Goal: Task Accomplishment & Management: Manage account settings

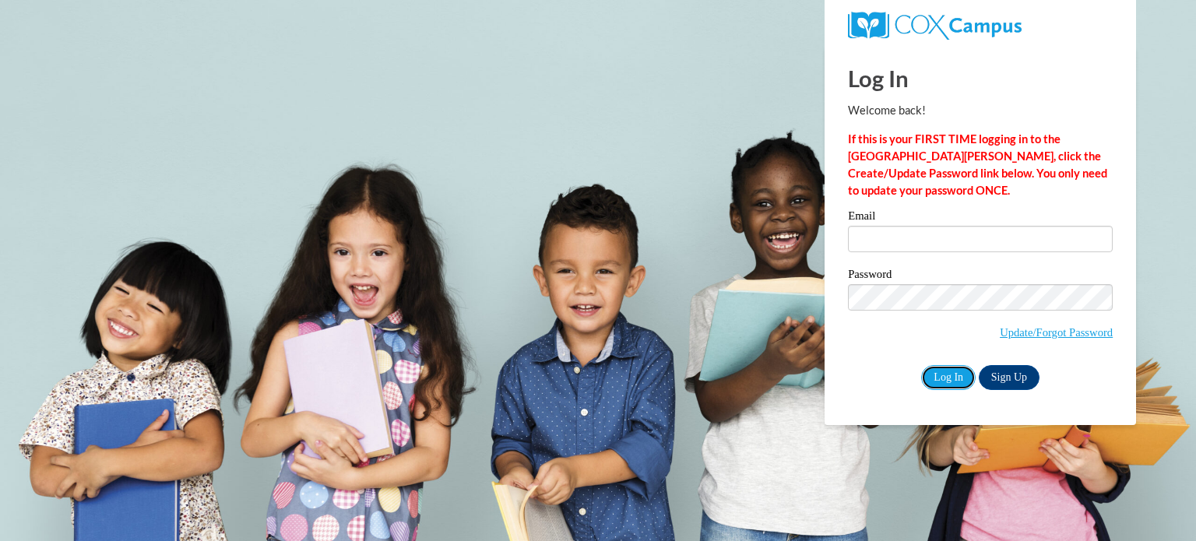
click at [951, 376] on input "Log In" at bounding box center [948, 377] width 55 height 25
type input "wilsonj@prescott.k12.wi.us"
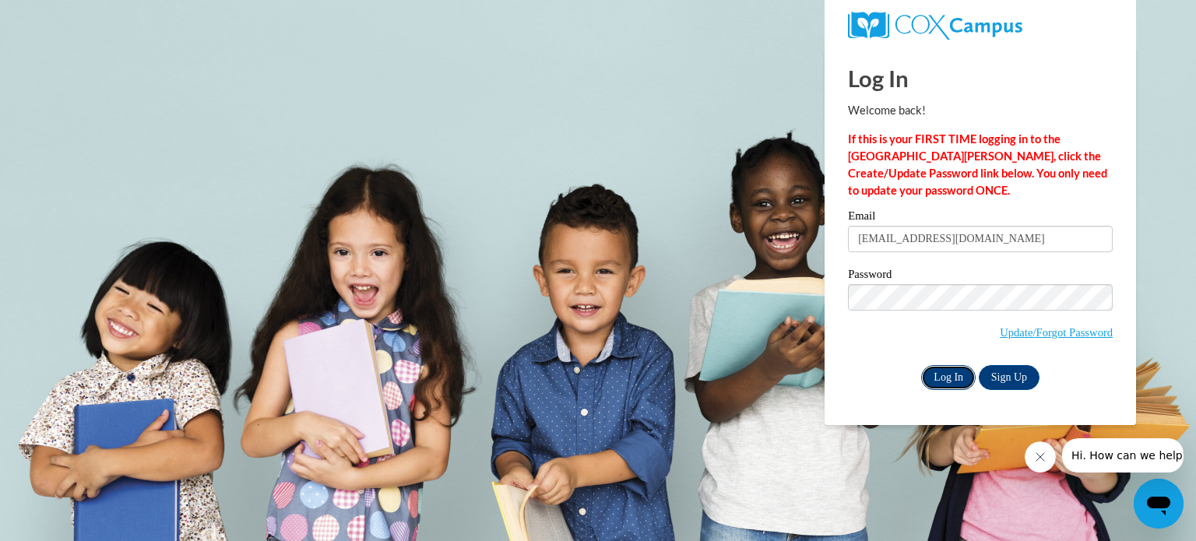
click at [942, 382] on input "Log In" at bounding box center [948, 377] width 55 height 25
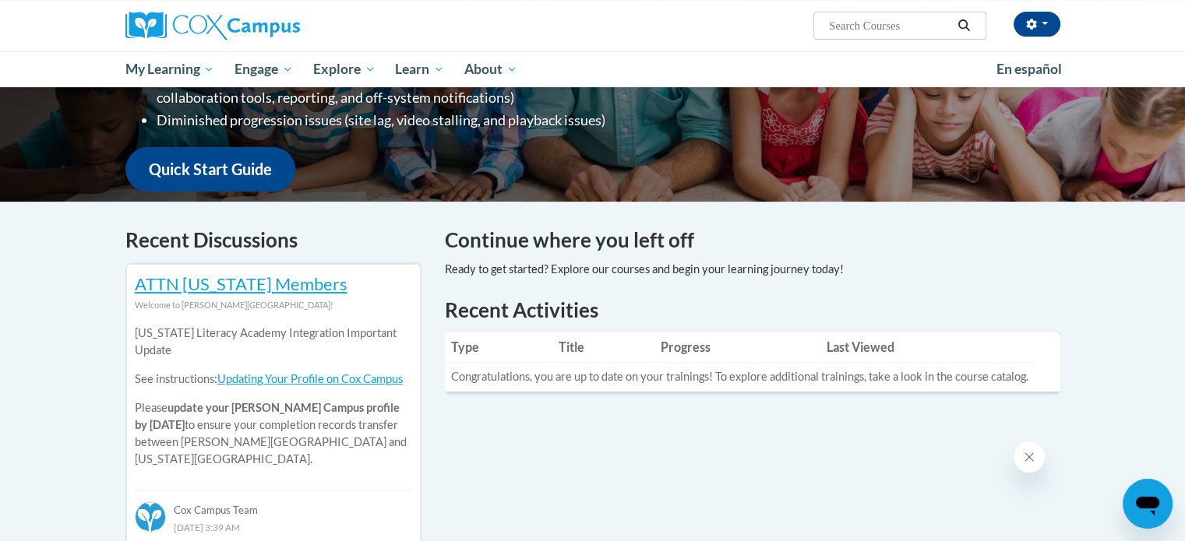
scroll to position [344, 0]
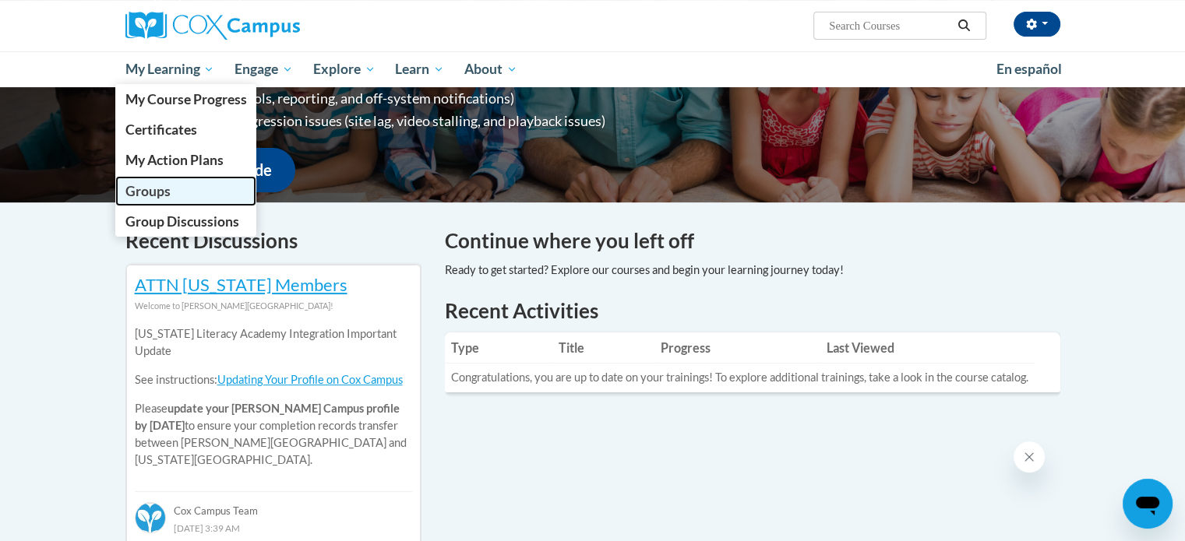
click at [210, 181] on link "Groups" at bounding box center [186, 191] width 142 height 30
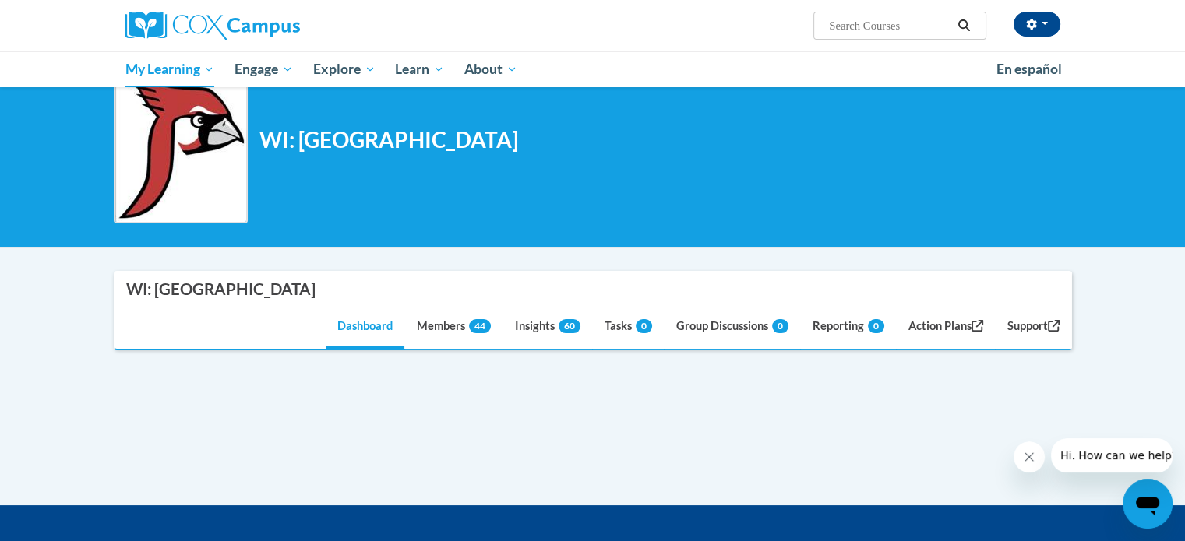
scroll to position [73, 0]
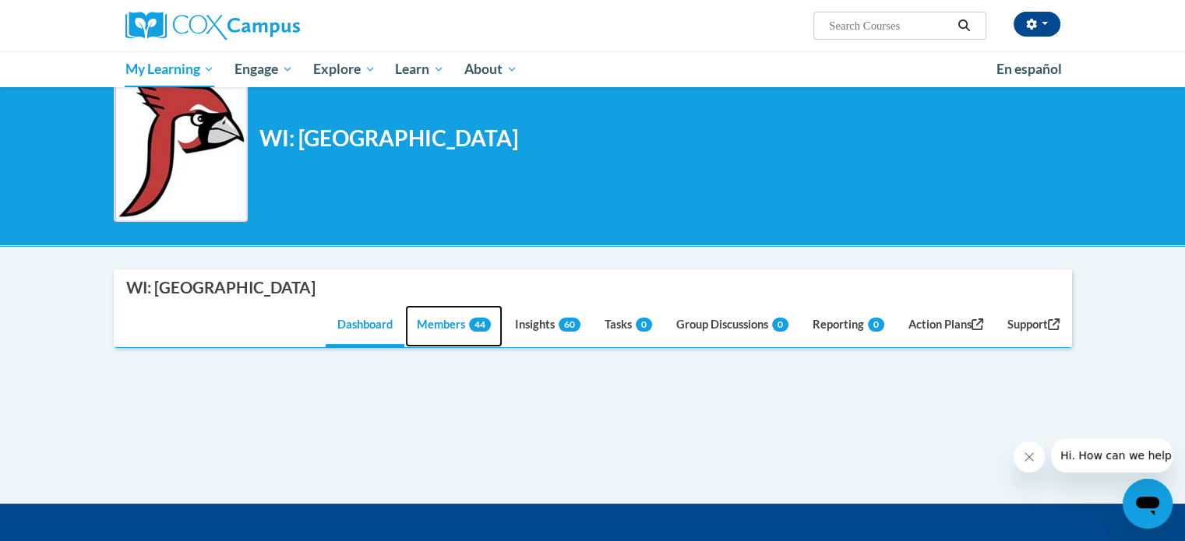
click at [469, 323] on span "44" at bounding box center [480, 325] width 22 height 14
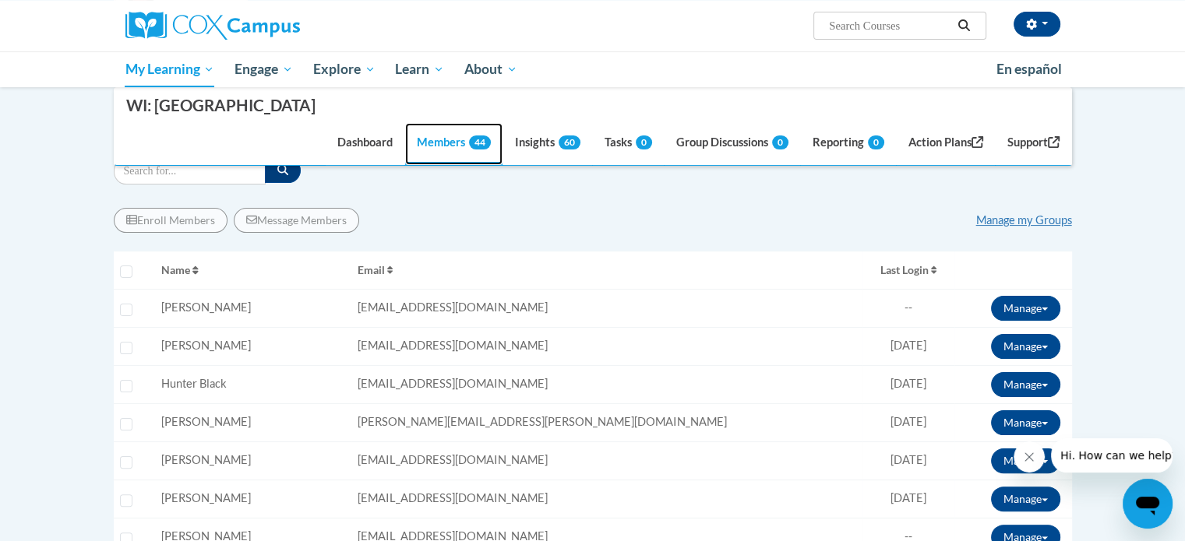
scroll to position [280, 0]
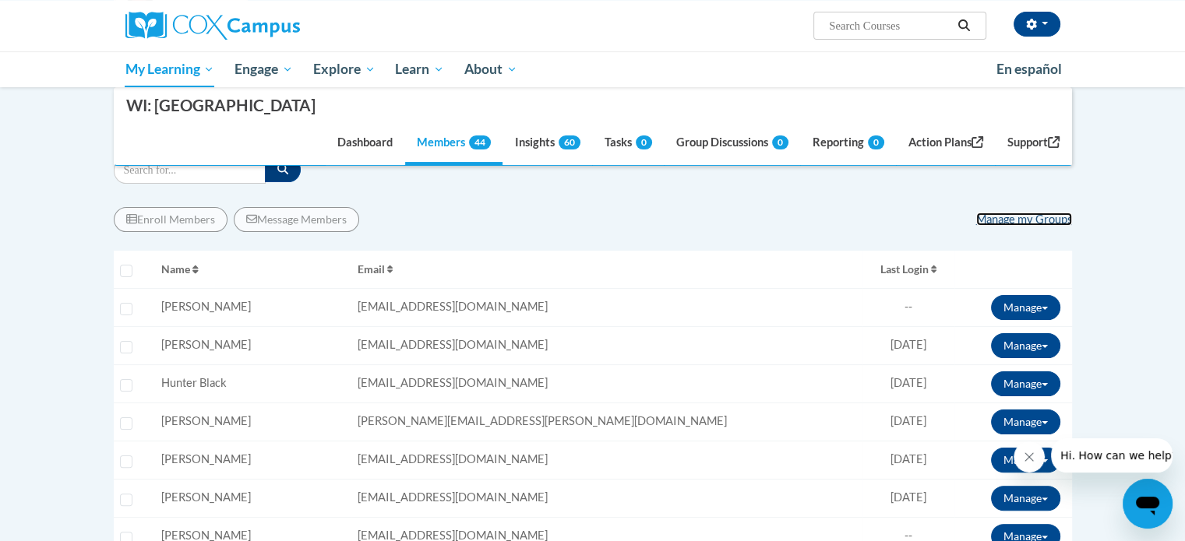
click at [1037, 220] on link "Manage my Groups" at bounding box center [1024, 219] width 96 height 13
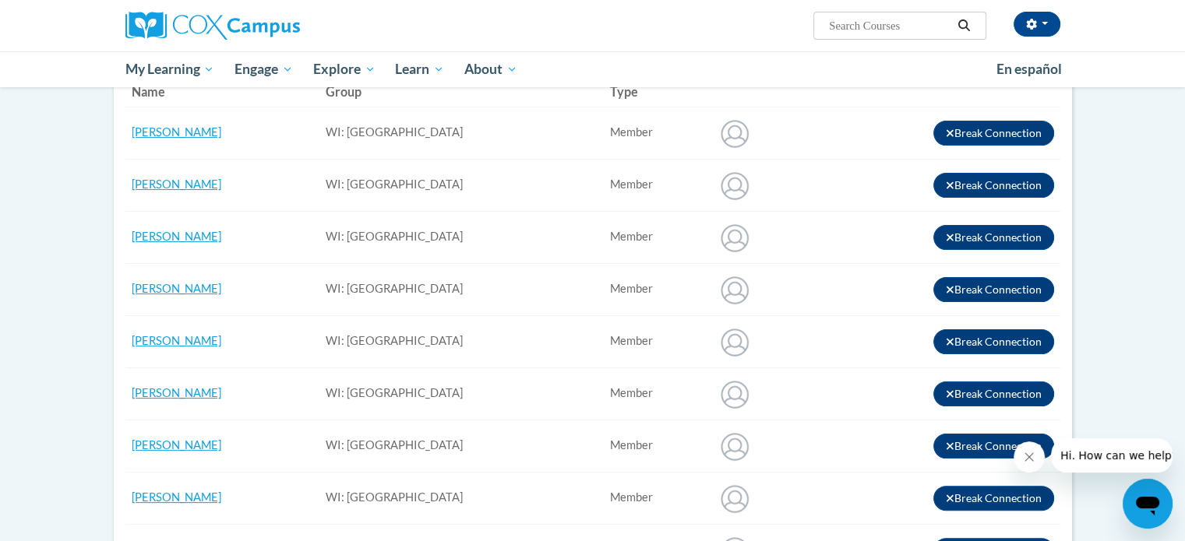
scroll to position [179, 0]
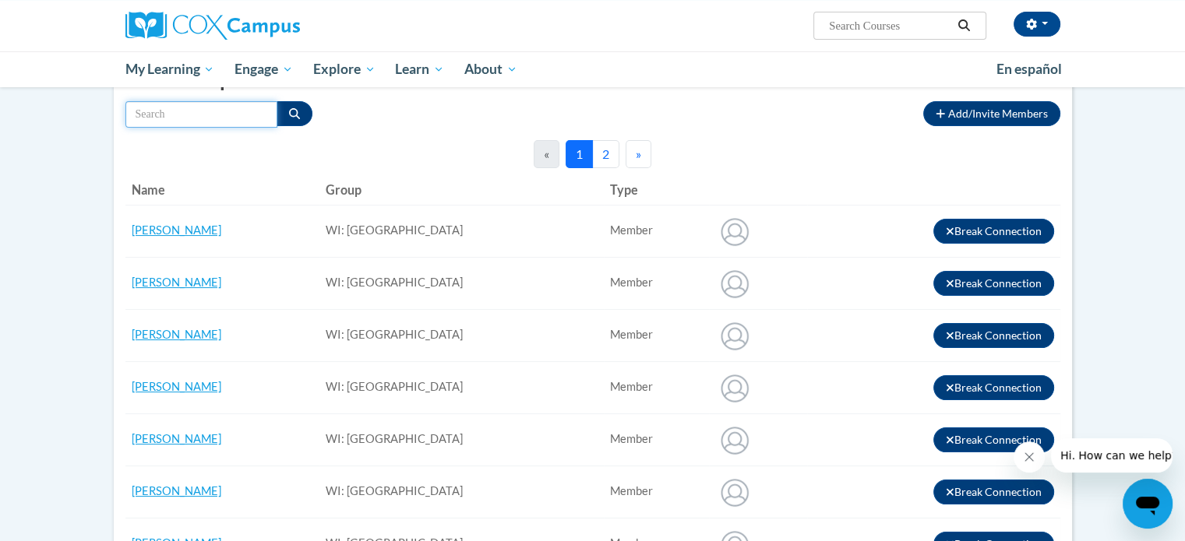
click at [242, 115] on input "Search by name" at bounding box center [201, 114] width 152 height 26
click at [290, 104] on button "Search" at bounding box center [294, 113] width 36 height 25
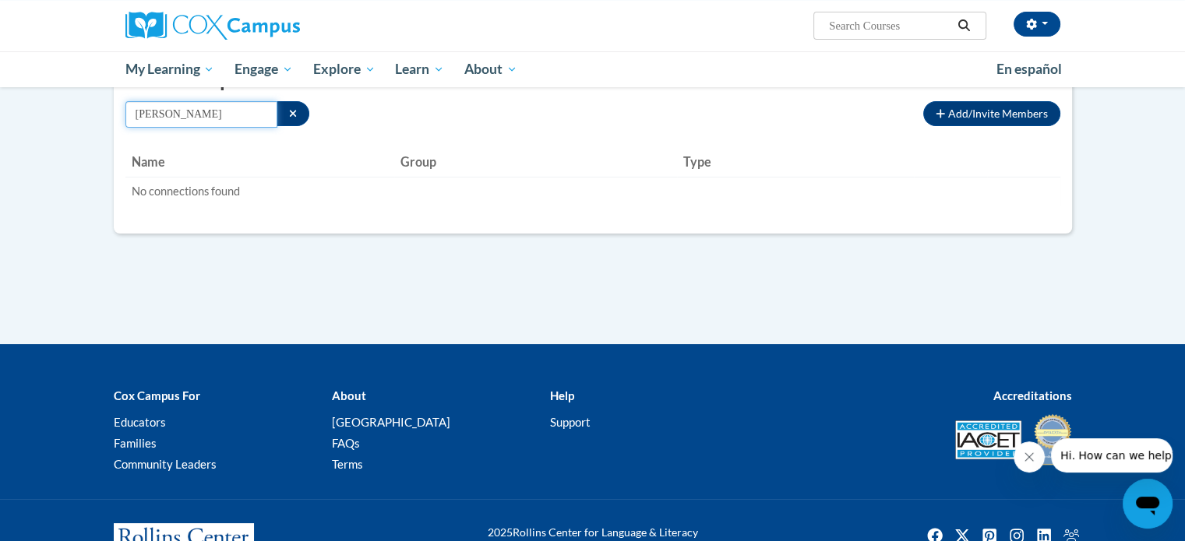
click at [217, 121] on input "RON" at bounding box center [201, 114] width 152 height 26
type input "R"
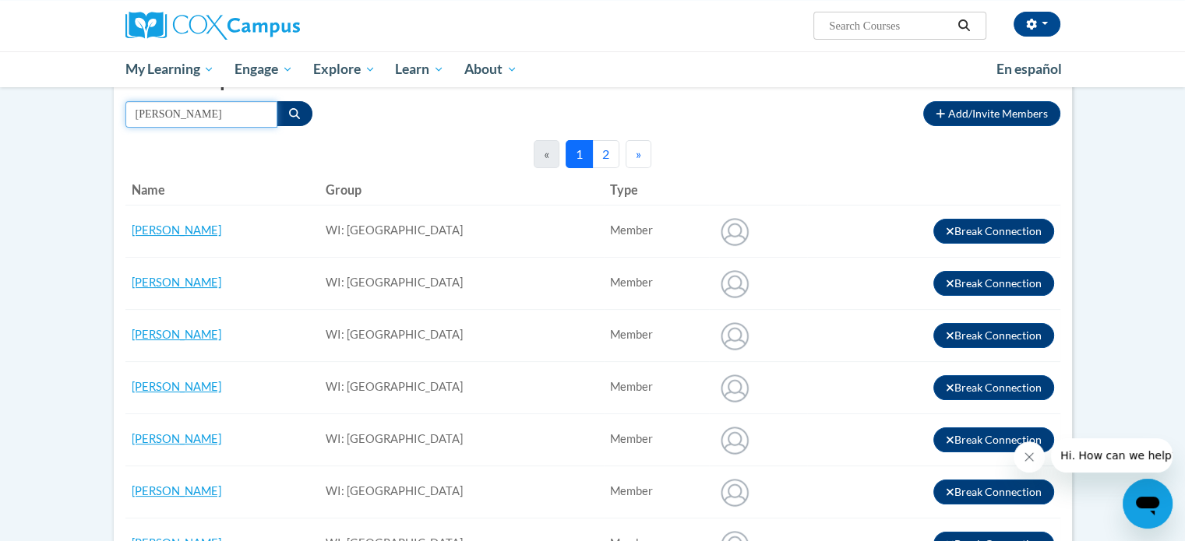
type input "RONALD"
click at [293, 104] on button "Search" at bounding box center [294, 113] width 36 height 25
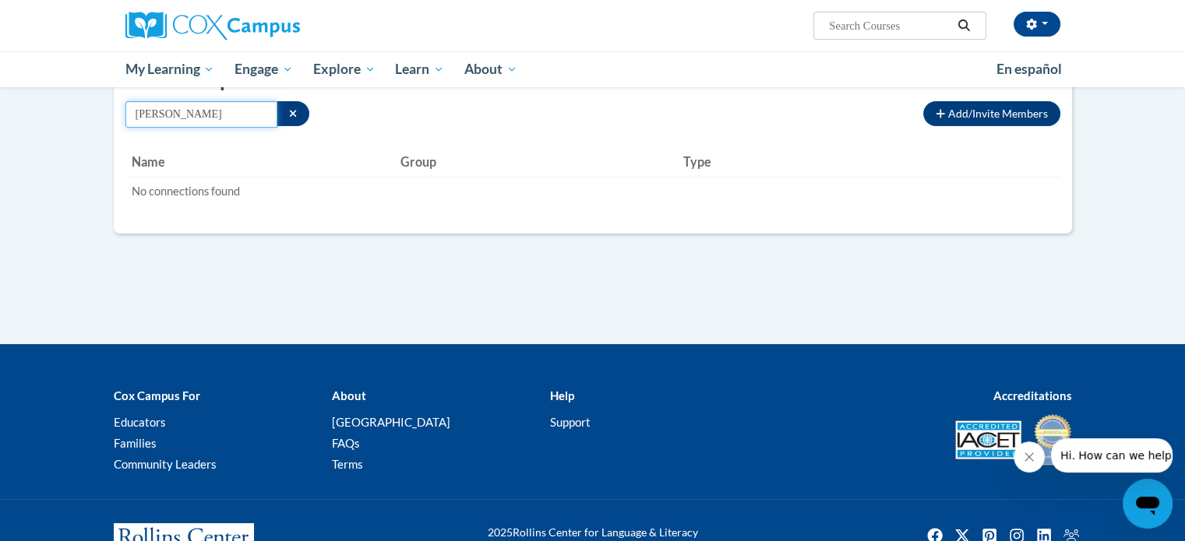
click at [231, 123] on input "RONALD" at bounding box center [201, 114] width 152 height 26
type input "Ronald"
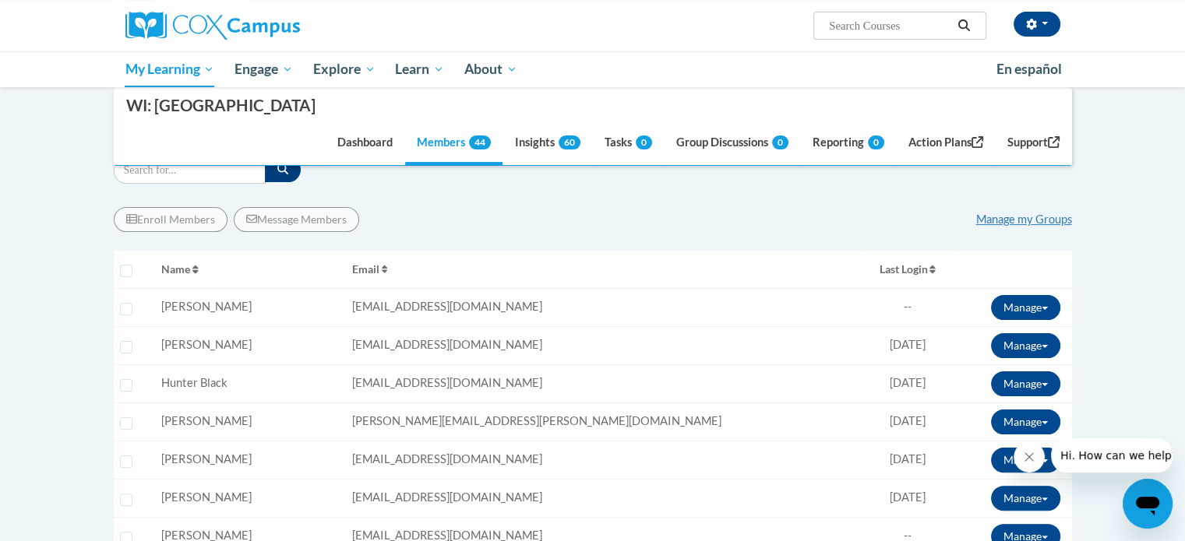
scroll to position [249, 0]
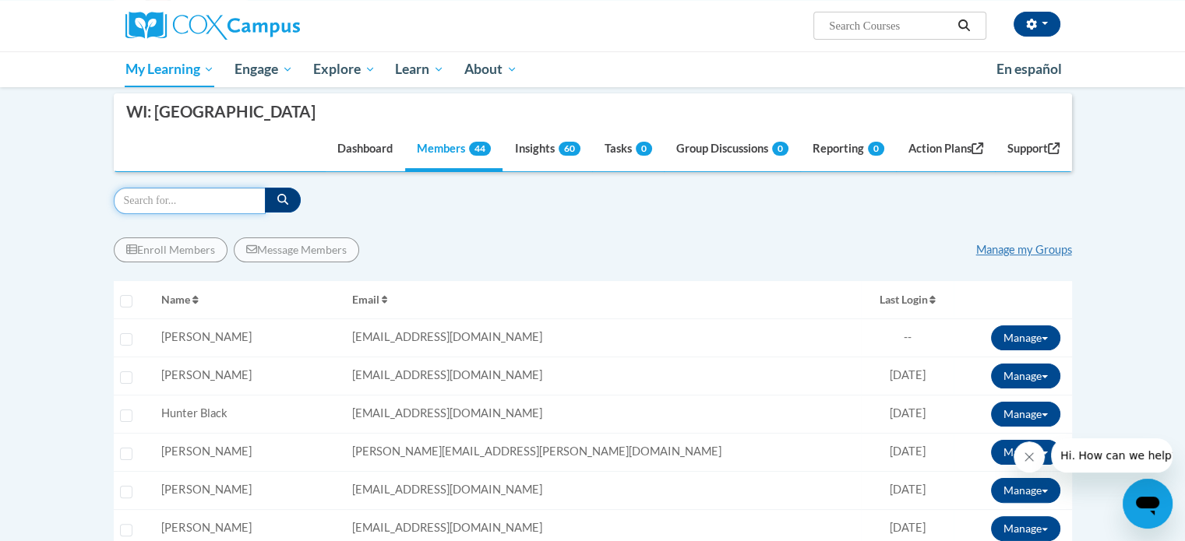
click at [221, 194] on input "Search" at bounding box center [190, 201] width 152 height 26
click at [284, 205] on button "button" at bounding box center [283, 200] width 36 height 25
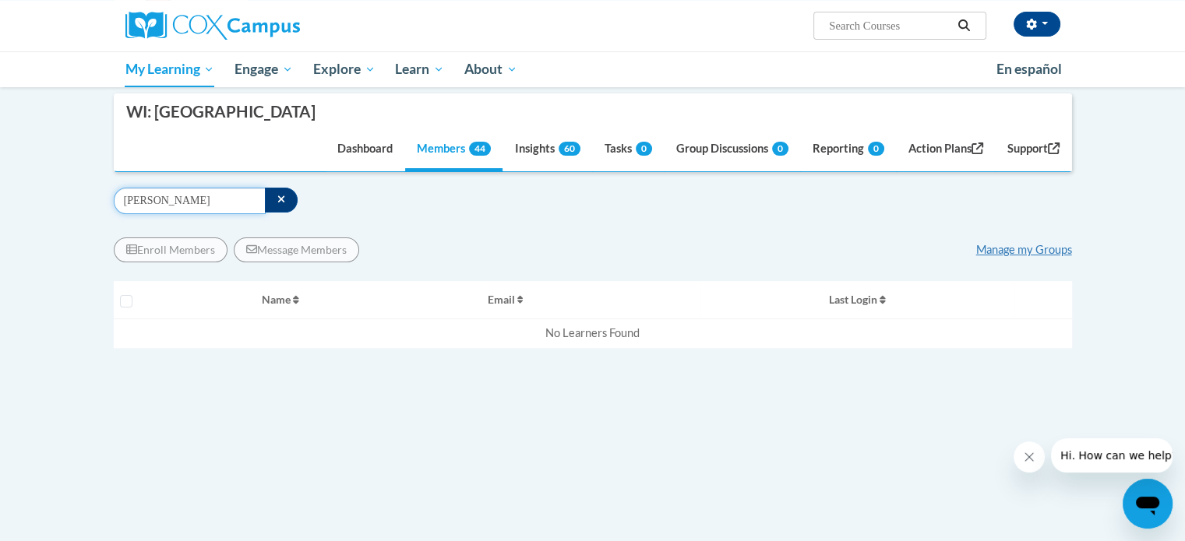
click at [245, 195] on input "porter" at bounding box center [190, 201] width 152 height 26
type input "p"
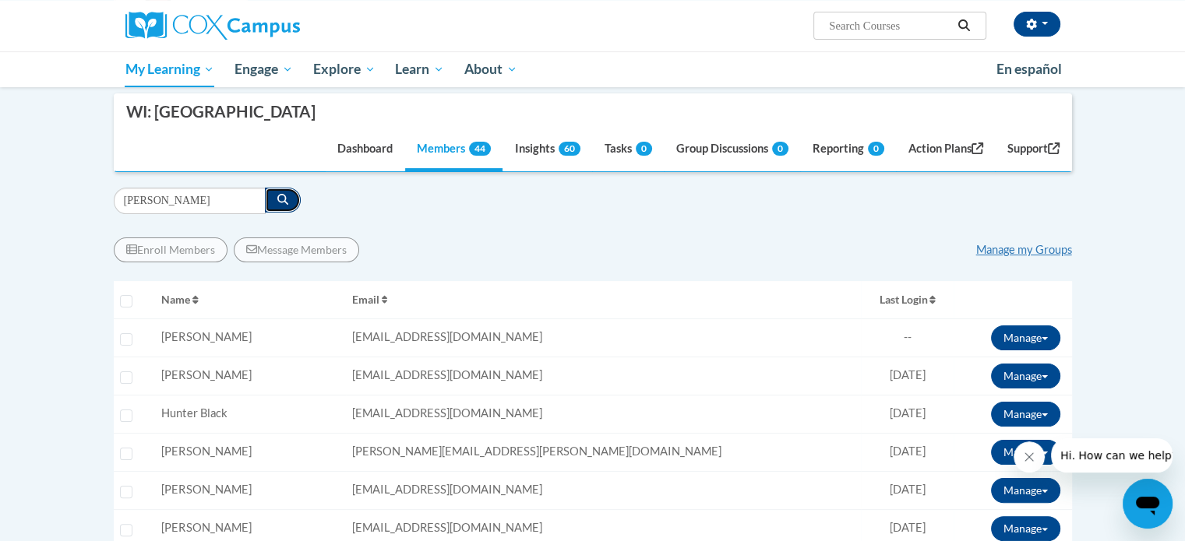
click at [290, 196] on button "button" at bounding box center [283, 200] width 36 height 25
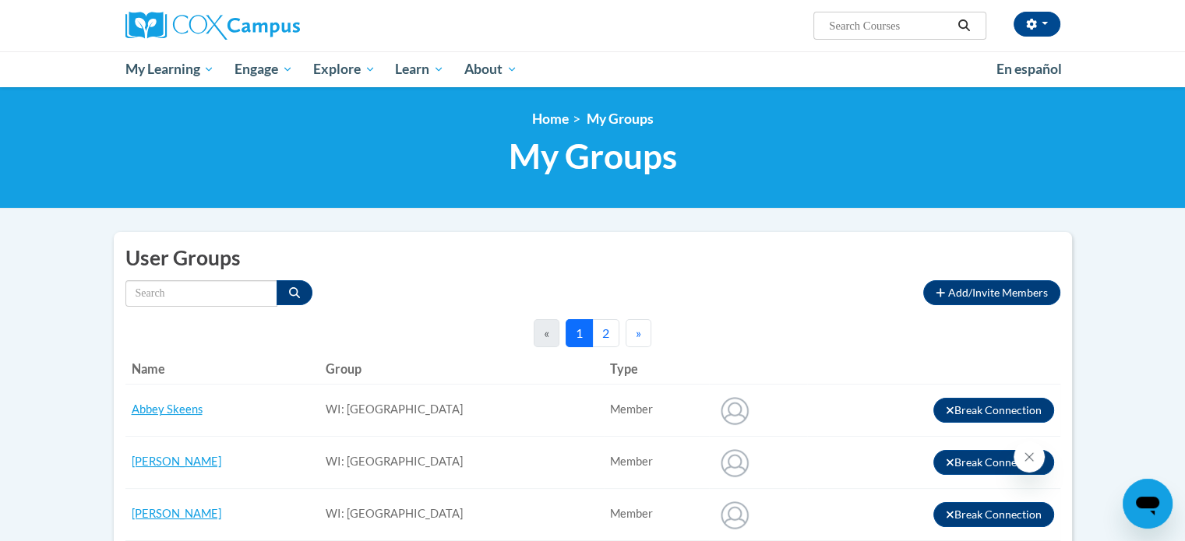
scroll to position [12, 0]
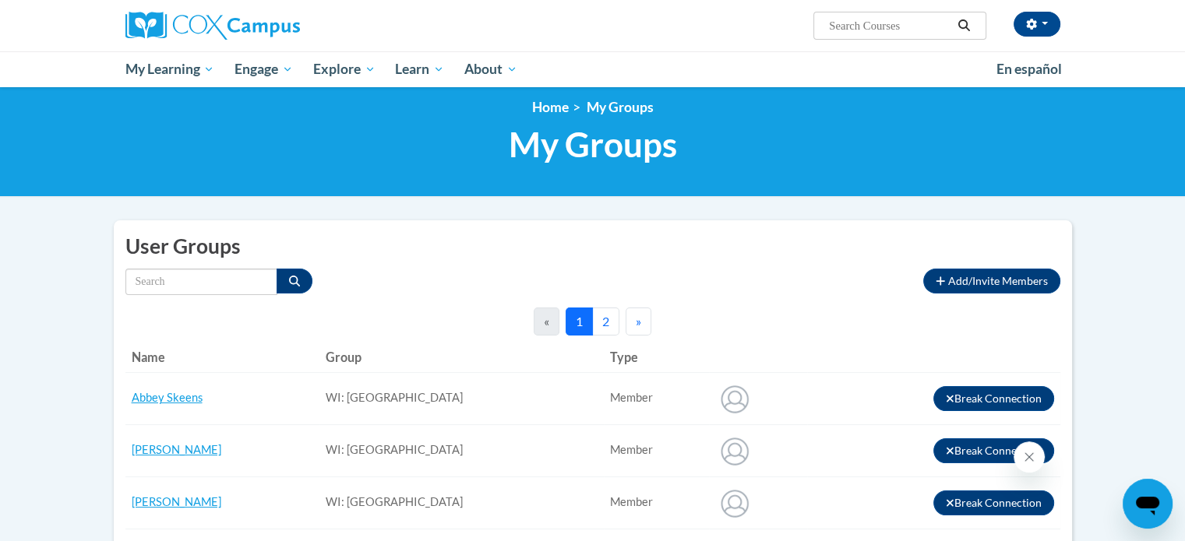
click at [892, 410] on td "Break Connection" at bounding box center [933, 398] width 253 height 52
click at [601, 317] on button "2" at bounding box center [605, 322] width 27 height 28
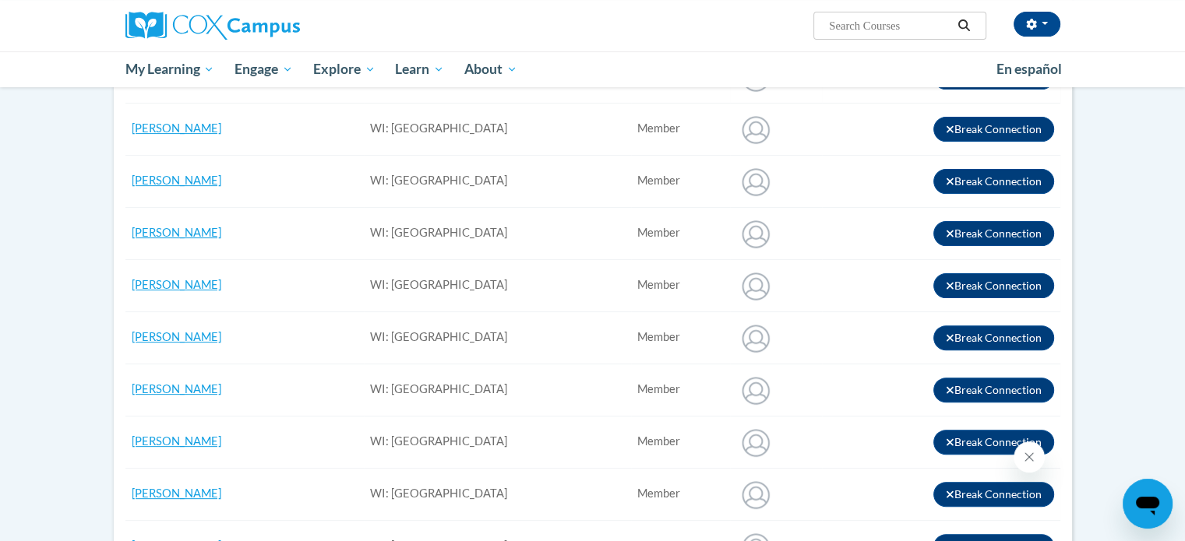
scroll to position [0, 0]
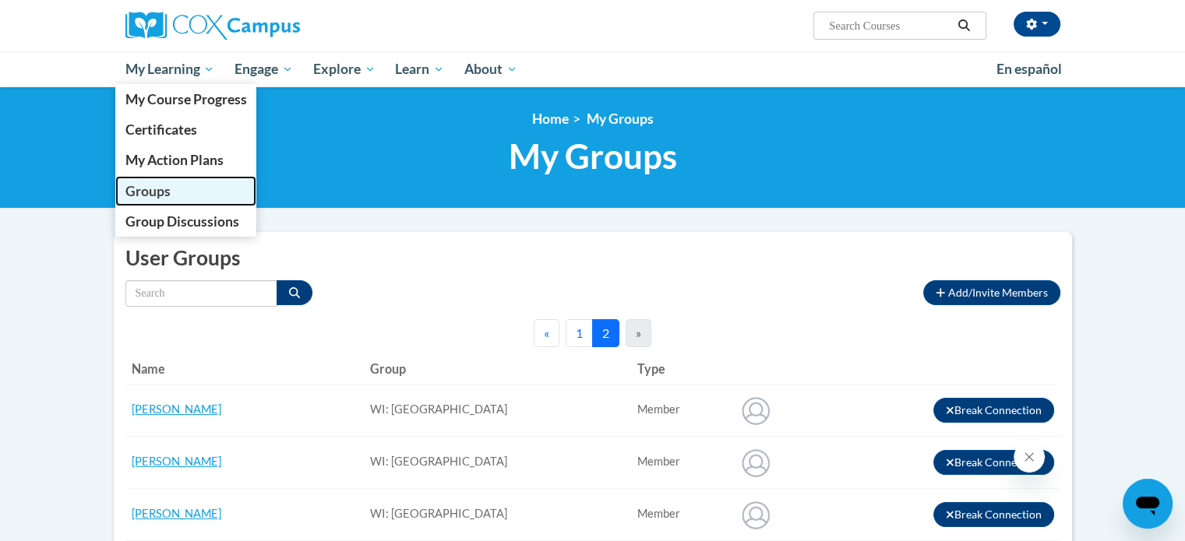
click at [150, 197] on span "Groups" at bounding box center [147, 191] width 45 height 16
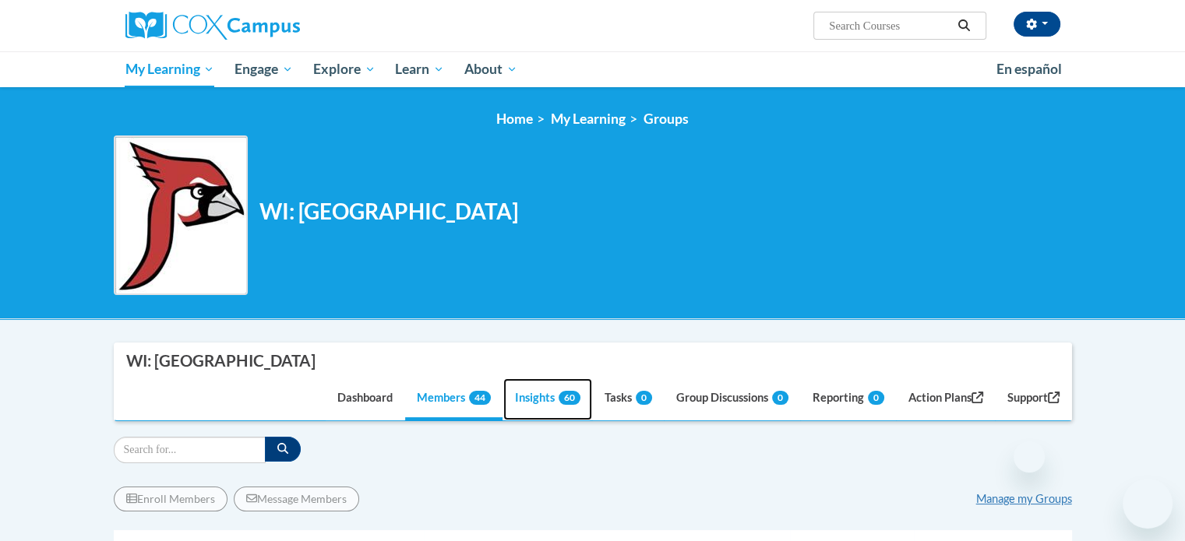
click at [532, 396] on link "Insights 60" at bounding box center [547, 400] width 89 height 42
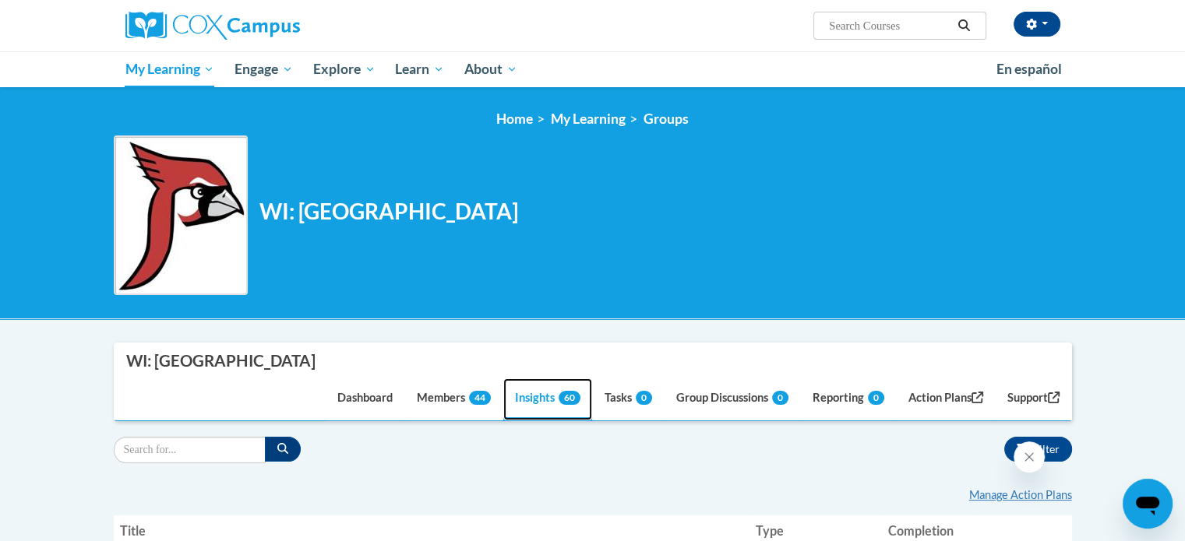
scroll to position [199, 0]
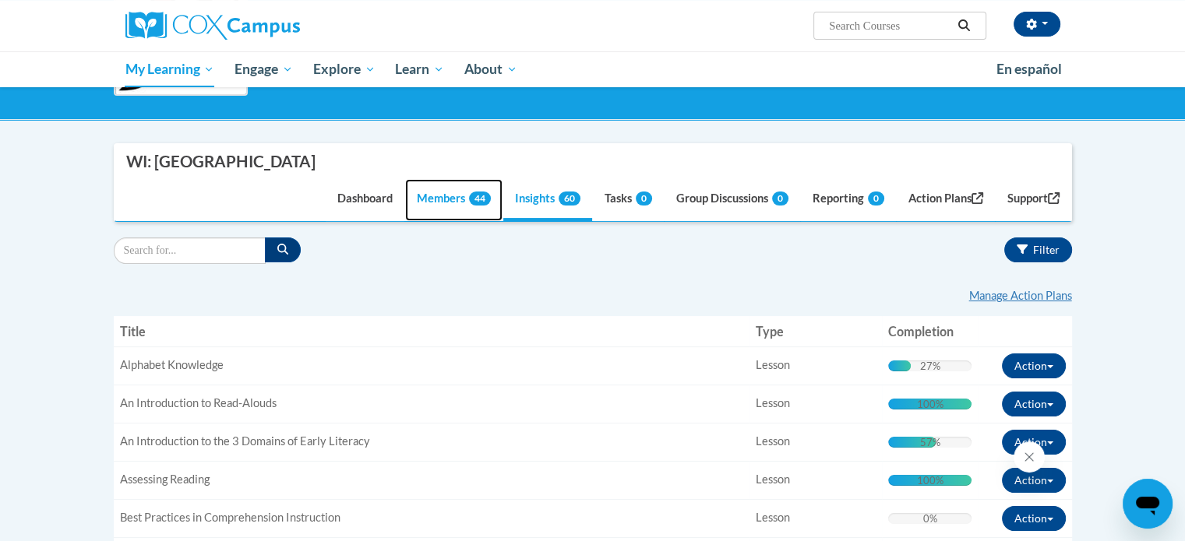
click at [422, 182] on link "Members 44" at bounding box center [453, 200] width 97 height 42
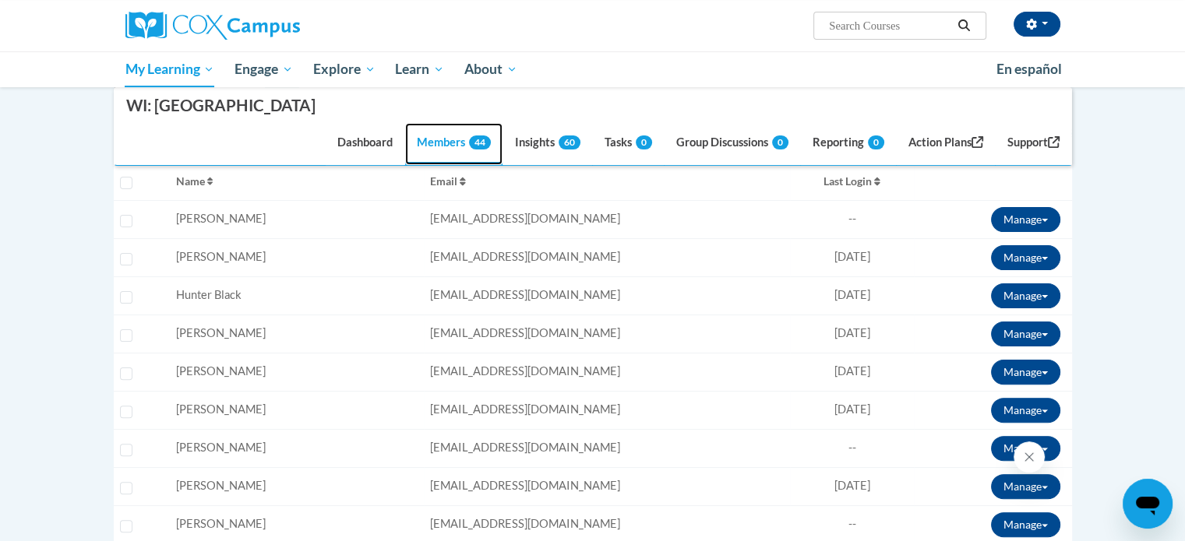
scroll to position [86, 0]
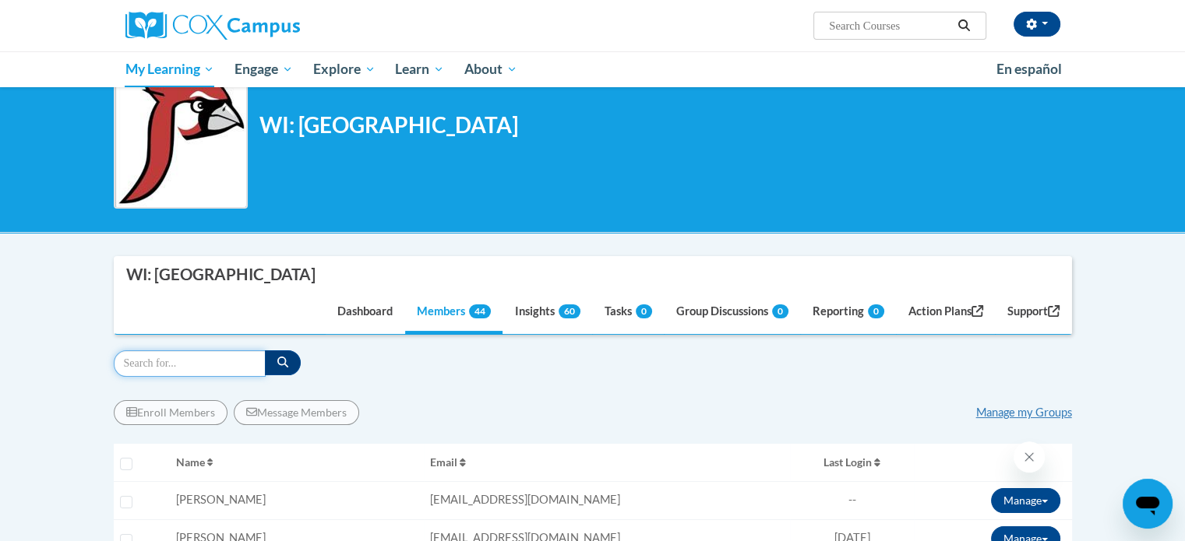
click at [233, 373] on input "Search" at bounding box center [190, 363] width 152 height 26
click at [287, 359] on icon "button" at bounding box center [282, 362] width 11 height 11
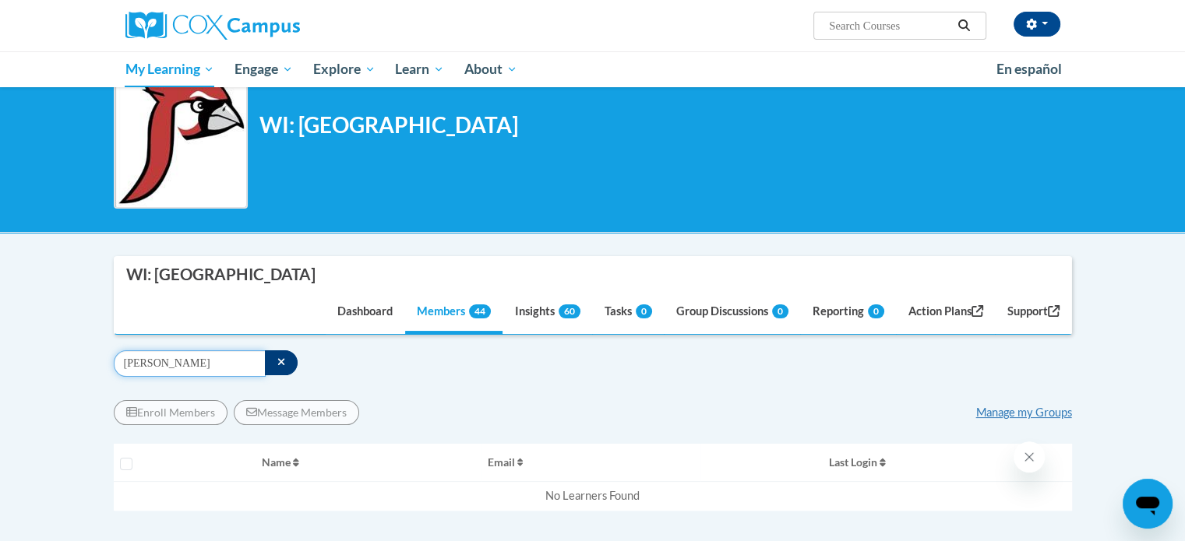
click at [195, 372] on input "kathy" at bounding box center [190, 363] width 152 height 26
type input "k"
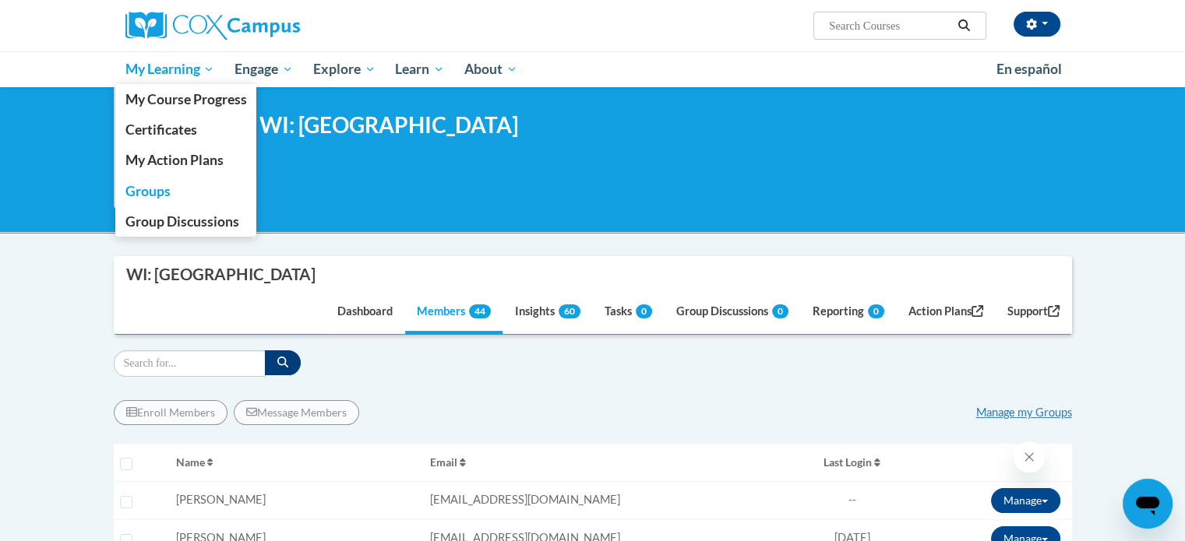
click at [162, 70] on span "My Learning" at bounding box center [170, 69] width 90 height 19
click at [163, 185] on span "Groups" at bounding box center [147, 191] width 45 height 16
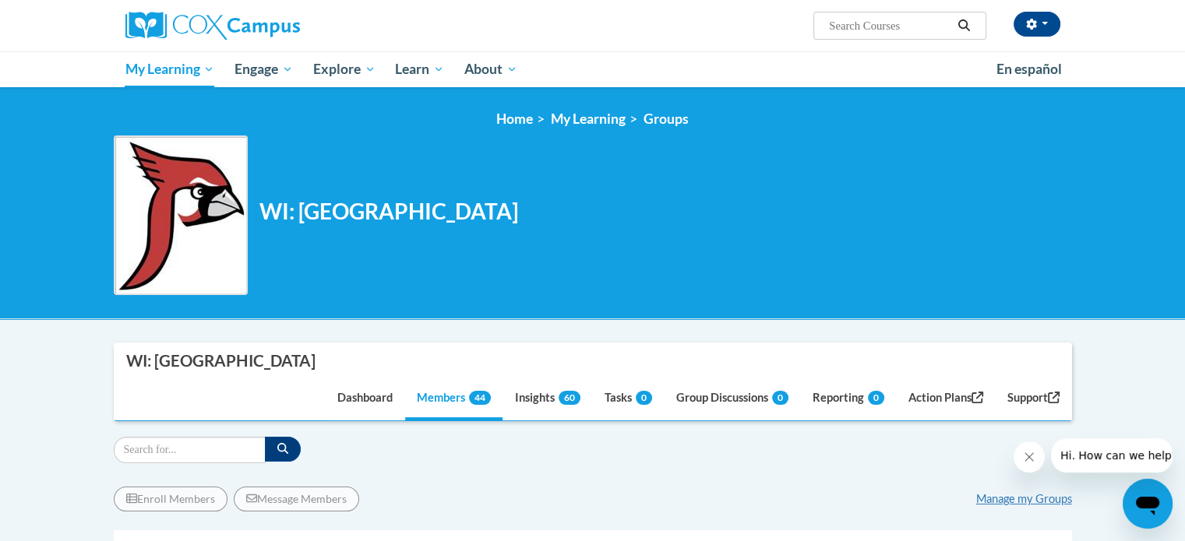
scroll to position [42, 0]
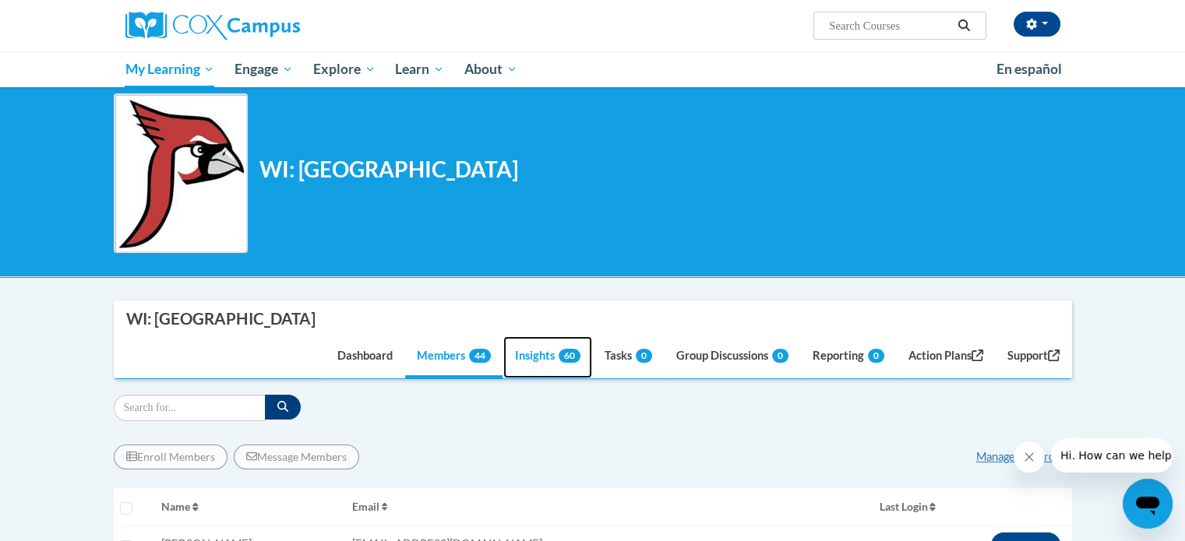
click at [528, 358] on link "Insights 60" at bounding box center [547, 357] width 89 height 42
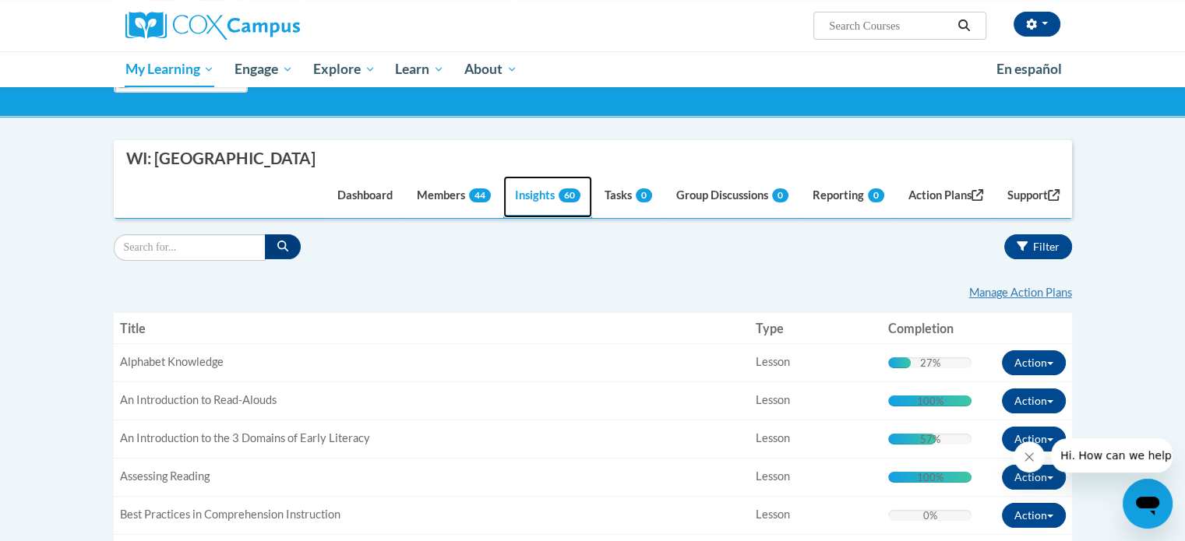
scroll to position [203, 0]
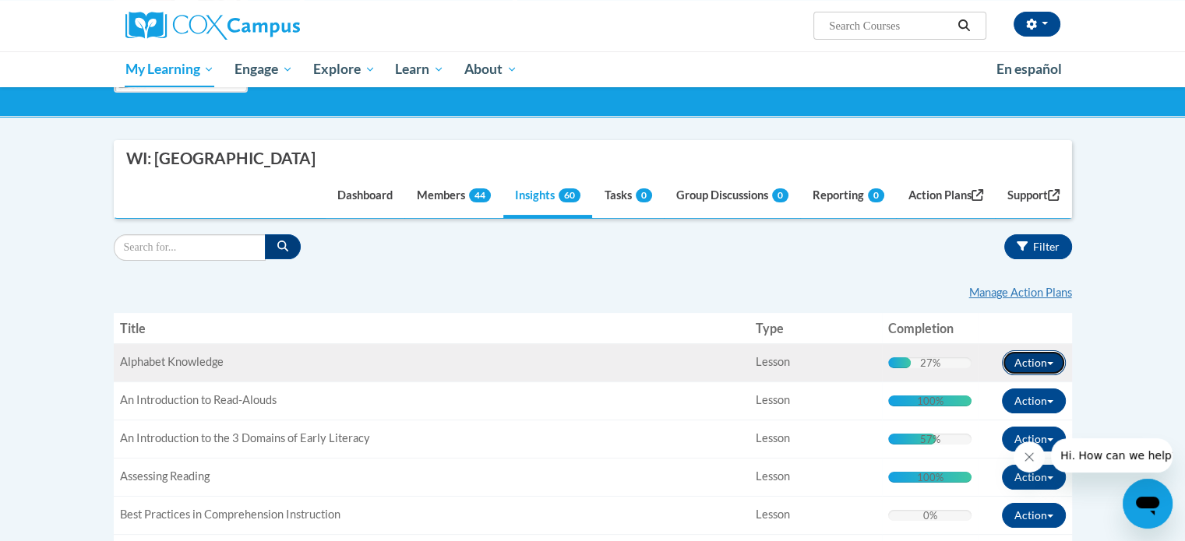
click at [1052, 353] on button "Action" at bounding box center [1034, 362] width 64 height 25
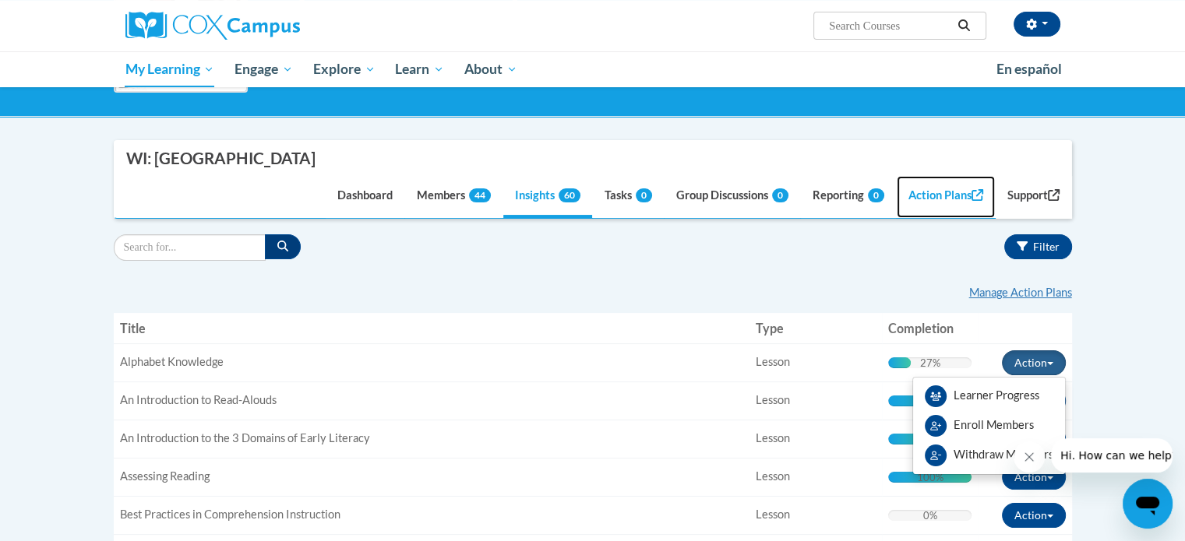
click at [907, 192] on link "Action Plans" at bounding box center [945, 197] width 98 height 42
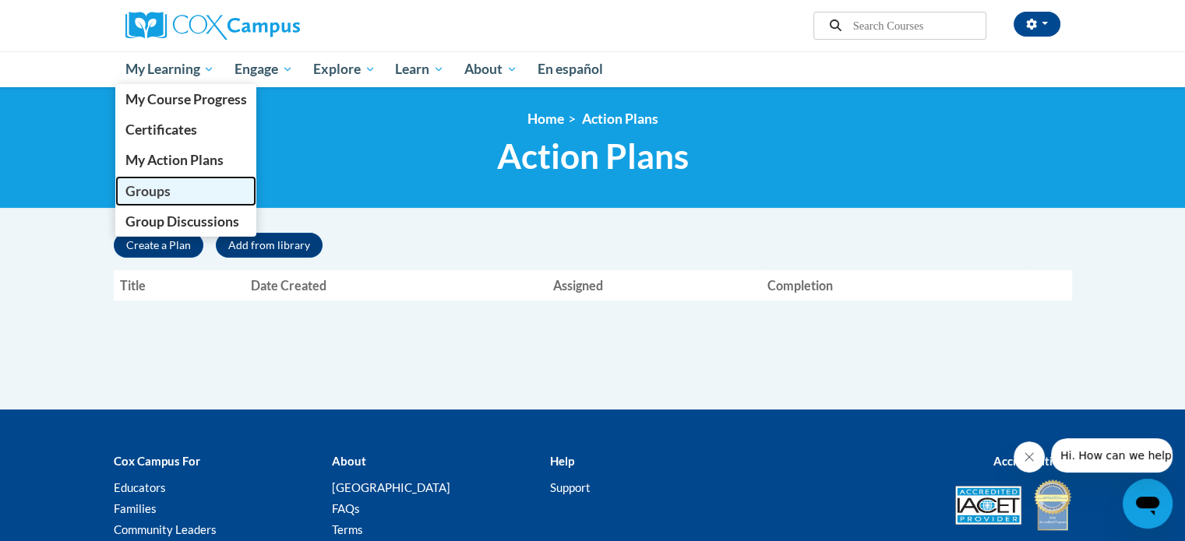
click at [156, 189] on span "Groups" at bounding box center [147, 191] width 45 height 16
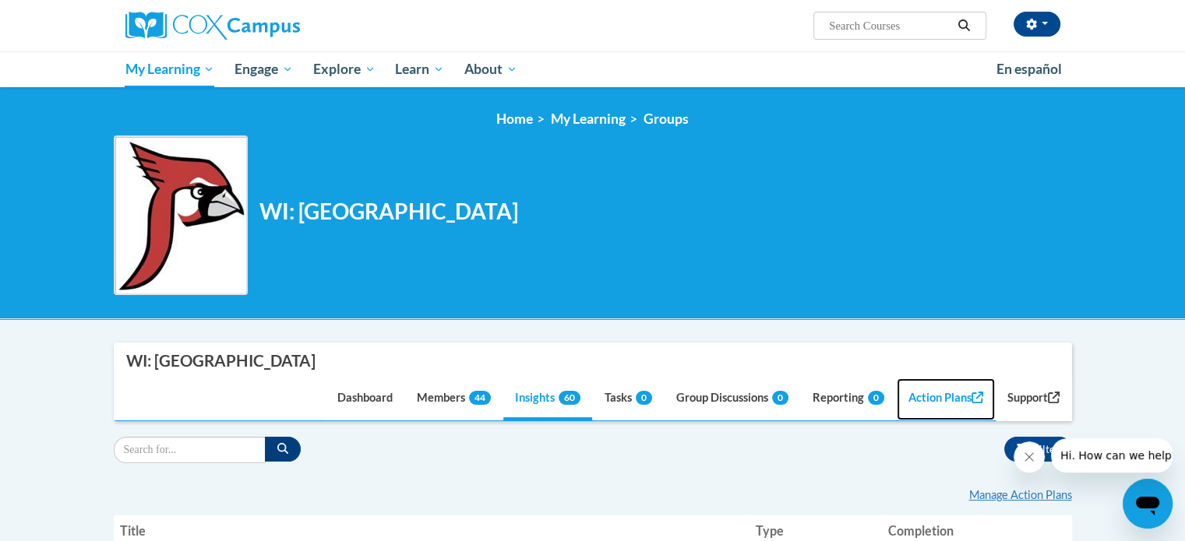
click at [944, 400] on link "Action Plans" at bounding box center [945, 400] width 98 height 42
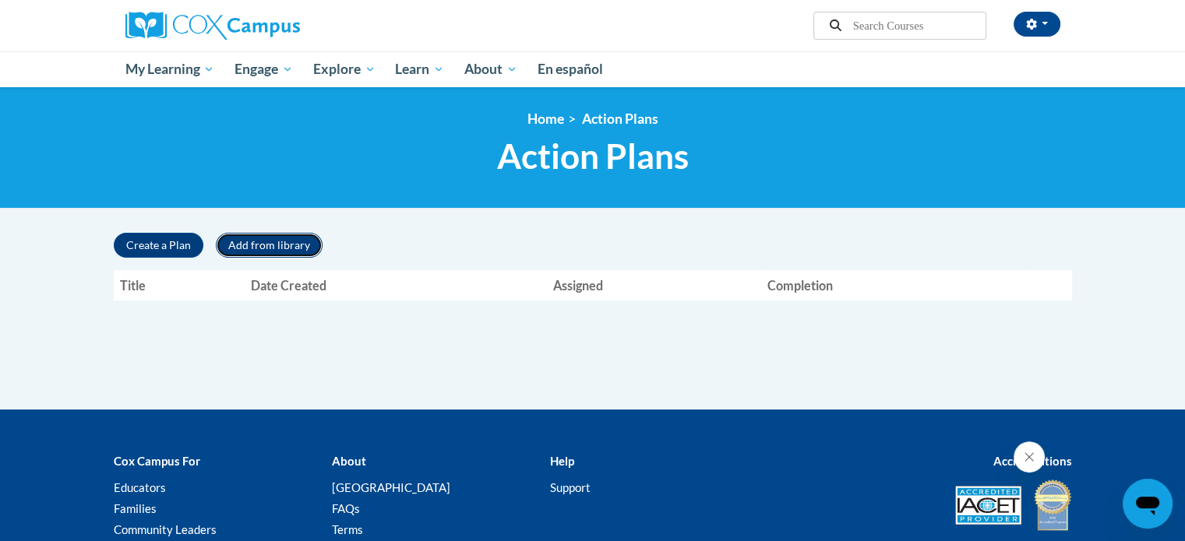
click at [268, 247] on button "Add from library" at bounding box center [269, 245] width 107 height 25
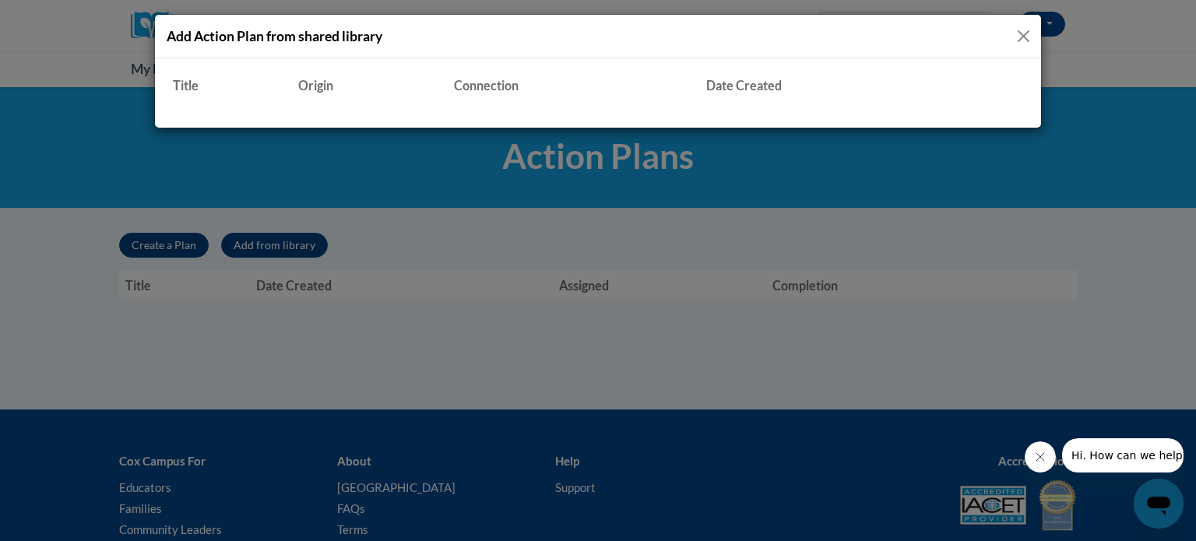
click at [1027, 39] on button "Close" at bounding box center [1023, 35] width 19 height 19
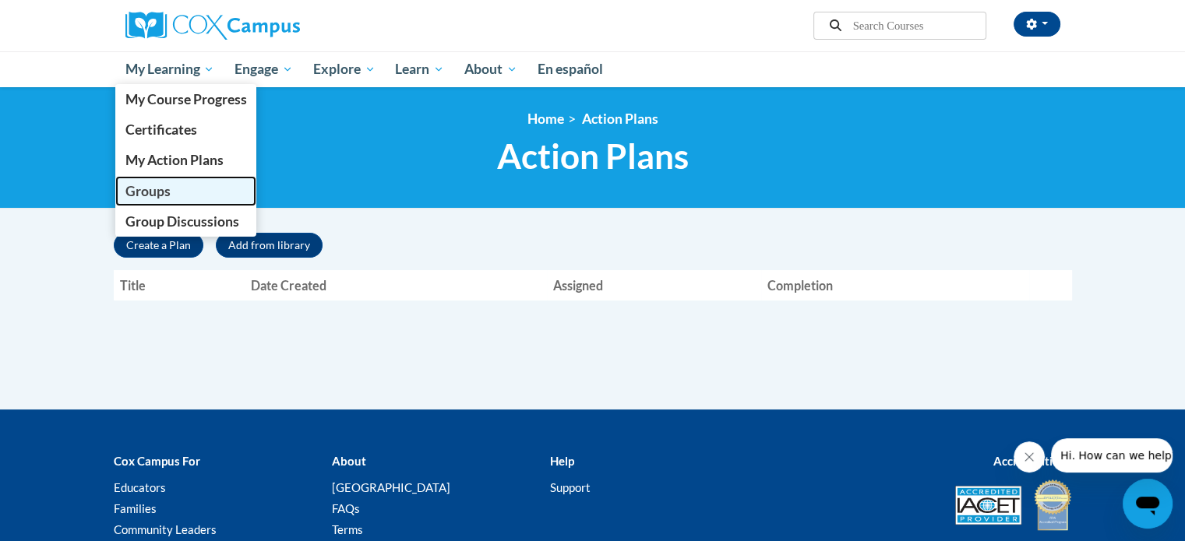
click at [169, 181] on link "Groups" at bounding box center [186, 191] width 142 height 30
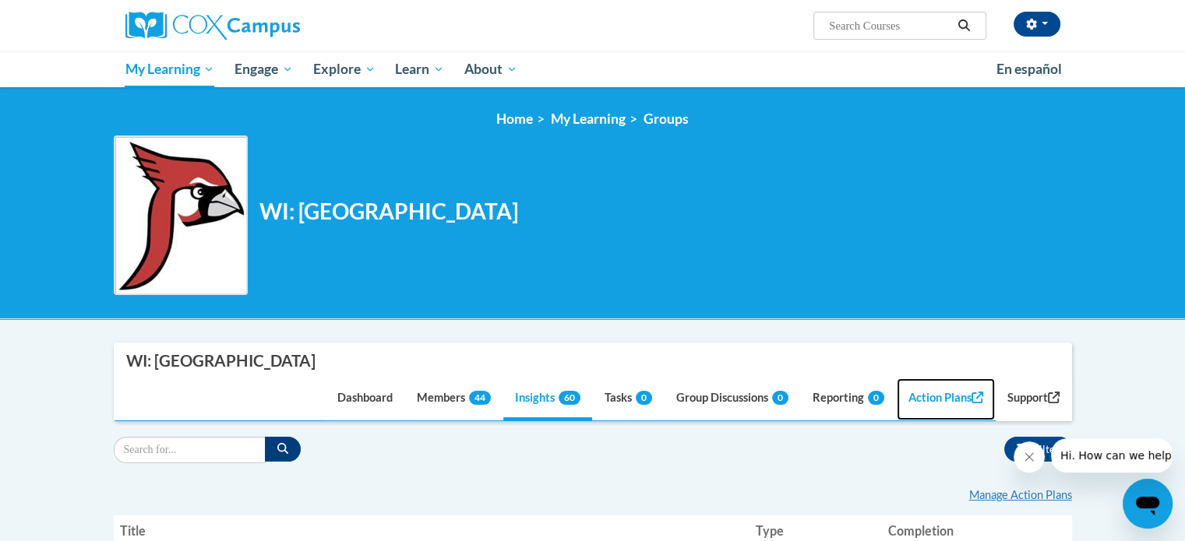
click at [913, 392] on link "Action Plans" at bounding box center [945, 400] width 98 height 42
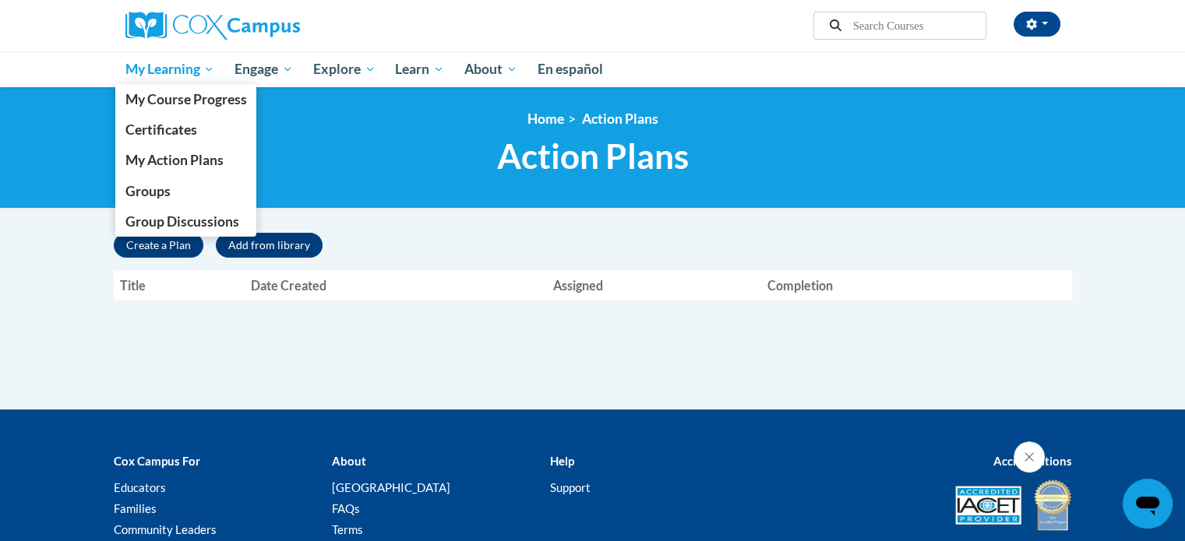
click at [151, 72] on span "My Learning" at bounding box center [170, 69] width 90 height 19
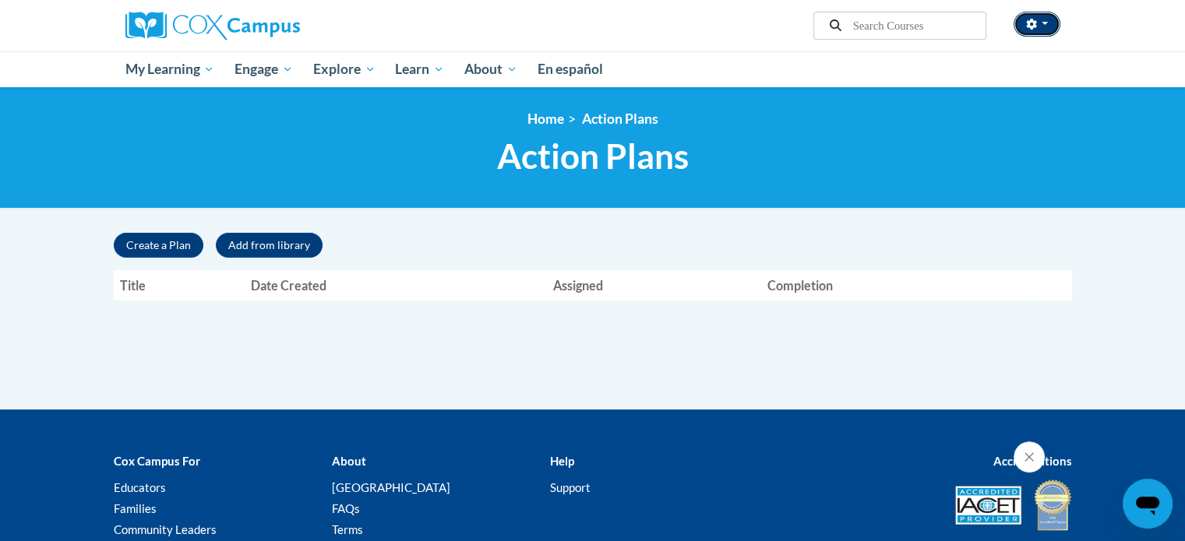
click at [1044, 30] on button "button" at bounding box center [1036, 24] width 47 height 25
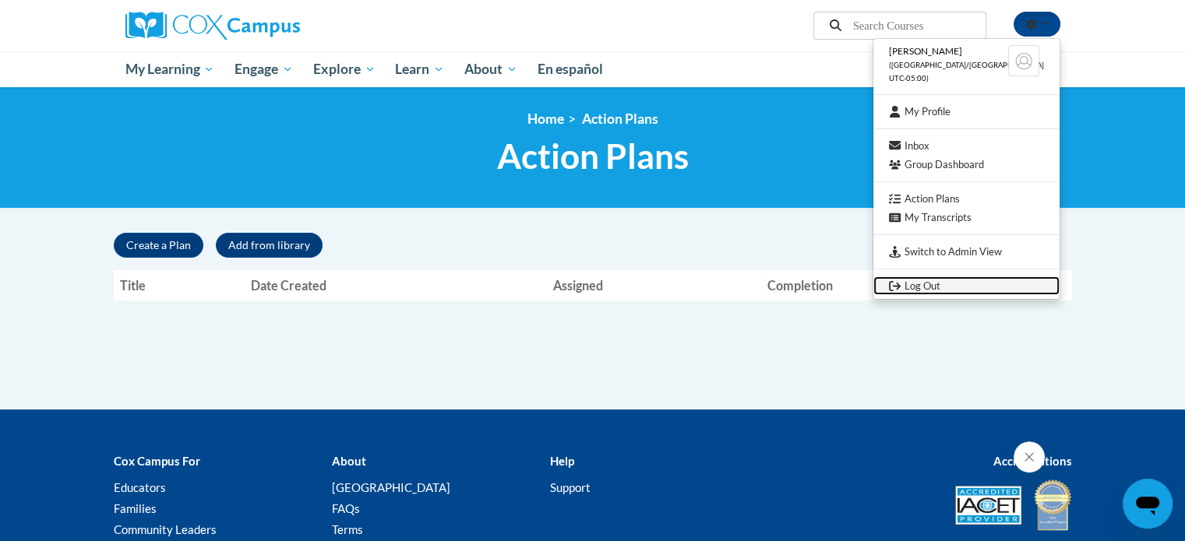
click at [949, 284] on link "Log Out" at bounding box center [966, 285] width 186 height 19
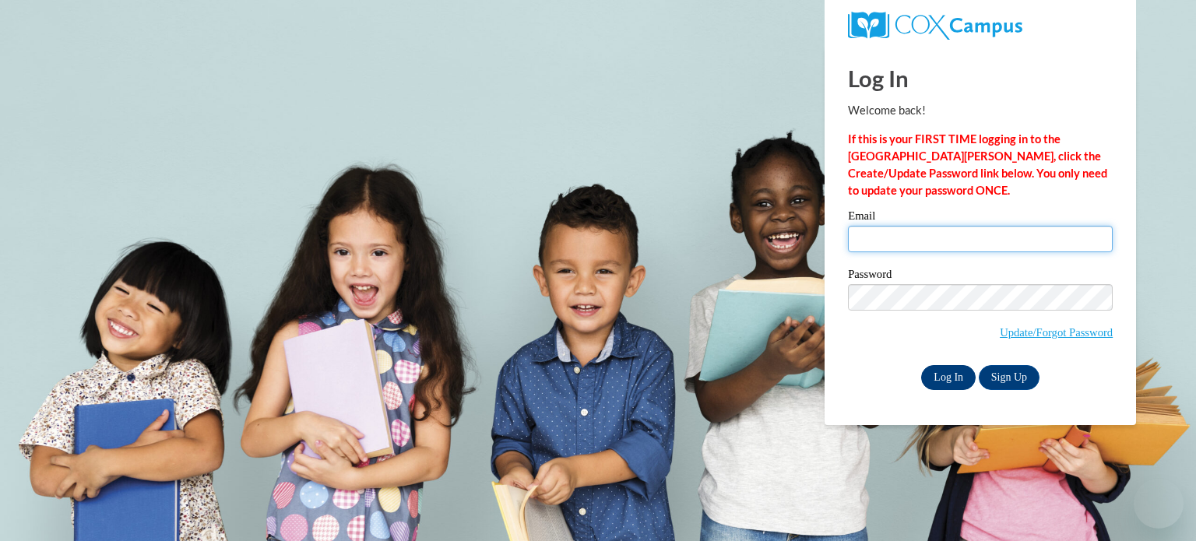
type input "[EMAIL_ADDRESS][DOMAIN_NAME]"
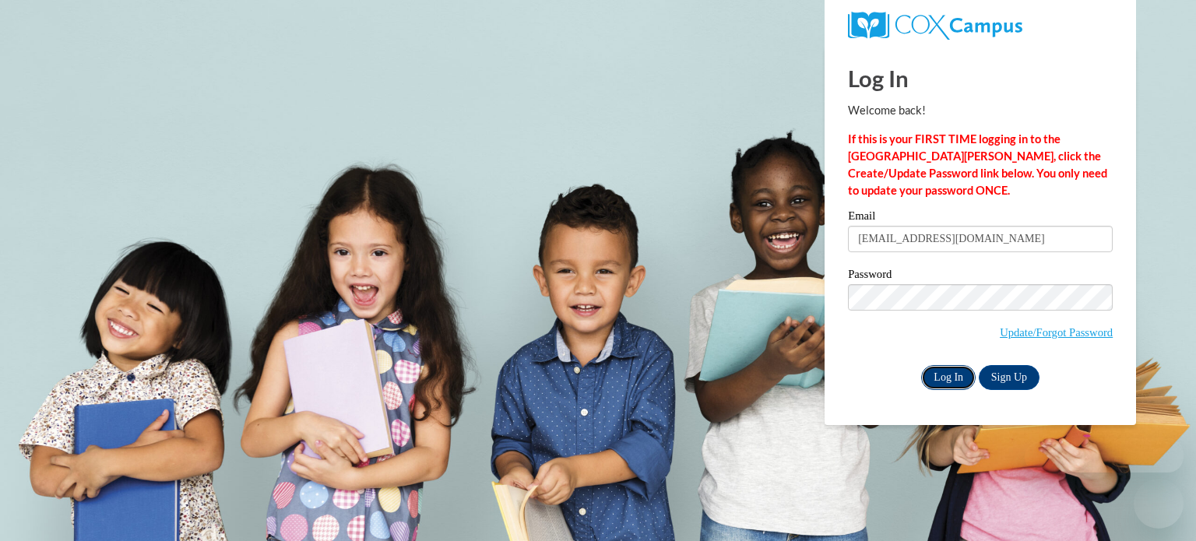
click at [956, 377] on input "Log In" at bounding box center [948, 377] width 55 height 25
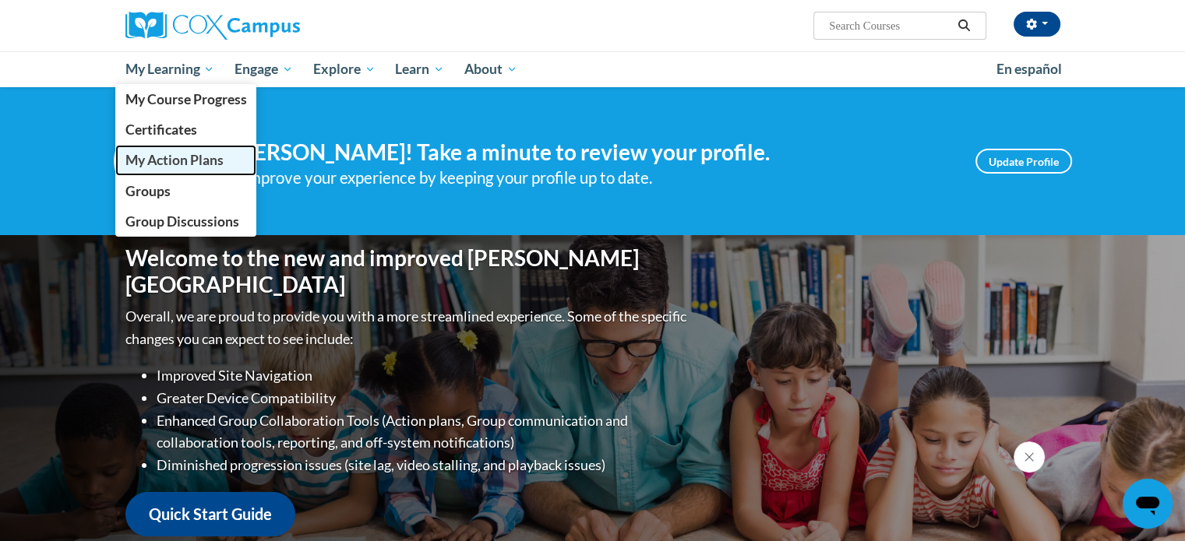
click at [199, 167] on span "My Action Plans" at bounding box center [174, 160] width 98 height 16
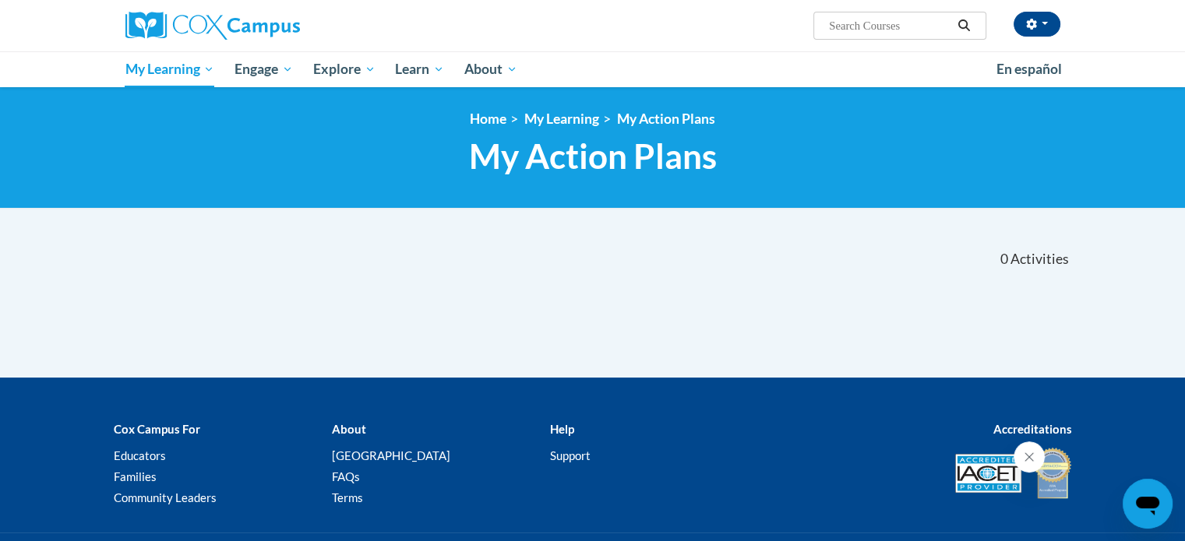
click at [255, 298] on div "«« « 1-0 » »» 0 Activities CEUs «« « 1-0" at bounding box center [592, 305] width 981 height 146
